Goal: Task Accomplishment & Management: Manage account settings

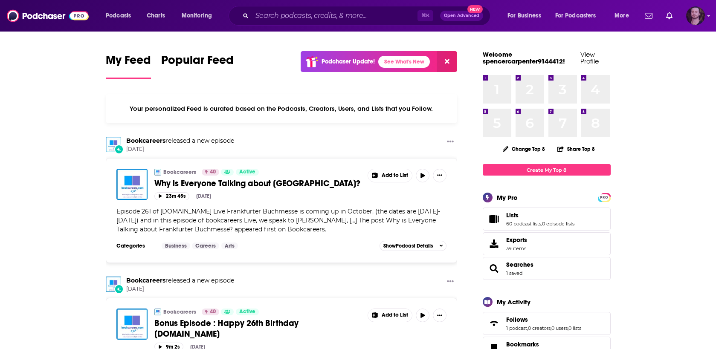
click at [703, 20] on img "Logged in as OutlierAudio" at bounding box center [695, 15] width 19 height 19
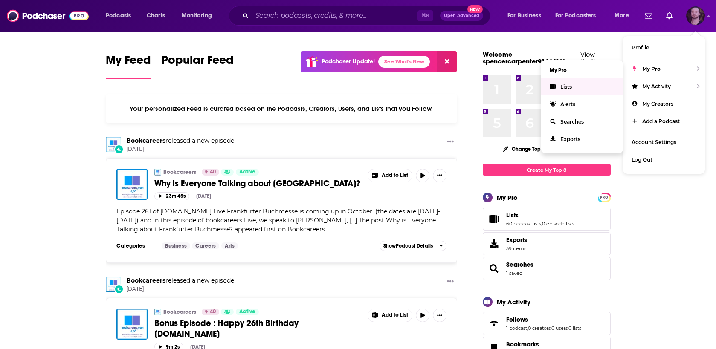
click at [575, 83] on link "Lists" at bounding box center [582, 86] width 82 height 17
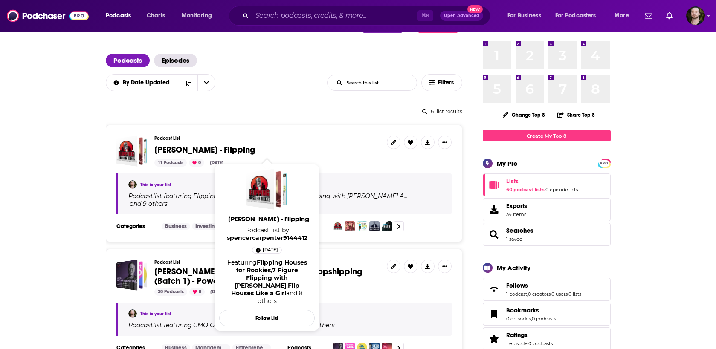
scroll to position [37, 0]
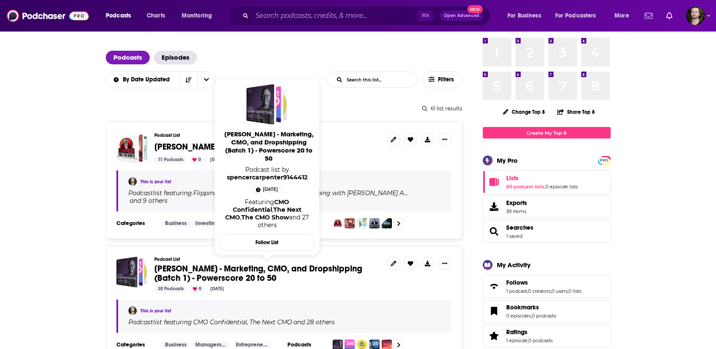
click at [210, 263] on span "[PERSON_NAME] - Marketing, CMO, and Dropshipping (Batch 1) - Powerscore 20 to 50" at bounding box center [258, 273] width 208 height 20
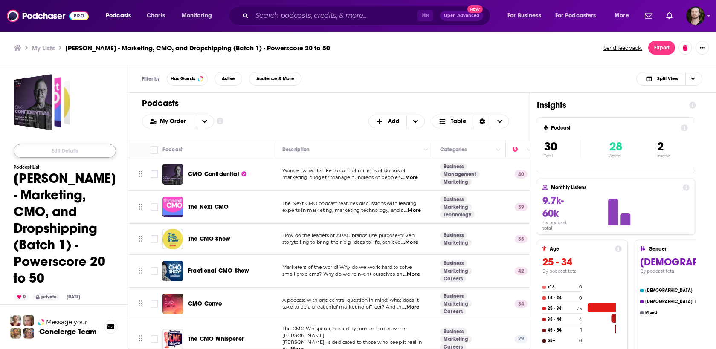
click at [73, 148] on button "Edit Details" at bounding box center [65, 151] width 102 height 14
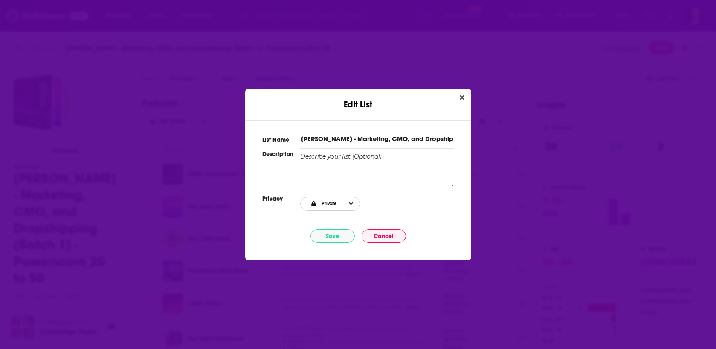
click at [349, 208] on span "Choose Privacy" at bounding box center [351, 203] width 14 height 13
click at [341, 234] on span "Link Only" at bounding box center [344, 232] width 53 height 5
click at [343, 240] on button "Save" at bounding box center [332, 236] width 44 height 14
